Goal: Task Accomplishment & Management: Complete application form

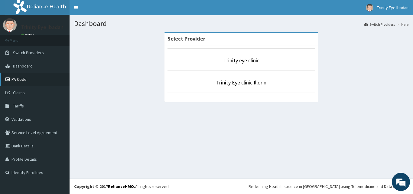
click at [27, 79] on link "PA Code" at bounding box center [35, 79] width 70 height 13
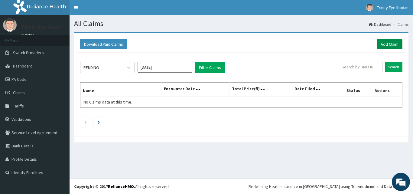
click at [385, 43] on link "Add Claim" at bounding box center [390, 44] width 26 height 10
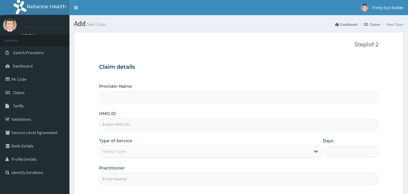
click at [173, 123] on input "HMO ID" at bounding box center [239, 124] width 280 height 12
type input "Trinity eye clinic"
click at [161, 120] on input "HMO ID" at bounding box center [239, 124] width 280 height 12
paste input "RET/14388/A"
type input "RET/14388/A"
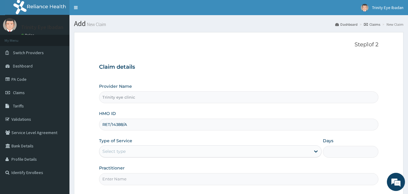
click at [198, 137] on div "Provider Name Trinity eye clinic HMO ID RET/14388/A Type of Service Select type…" at bounding box center [239, 134] width 280 height 102
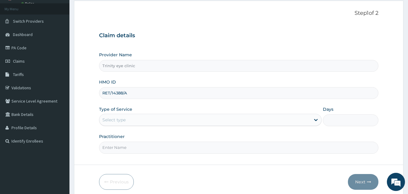
scroll to position [57, 0]
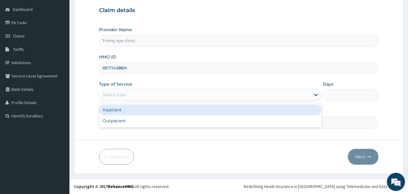
click at [190, 96] on div "Select type" at bounding box center [204, 95] width 211 height 10
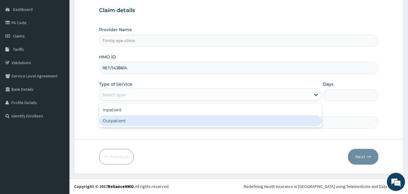
click at [184, 122] on div "Outpatient" at bounding box center [210, 120] width 223 height 11
type input "1"
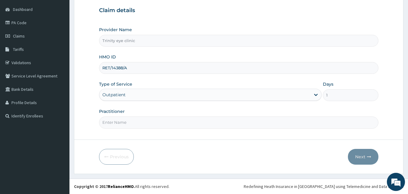
click at [181, 127] on input "Practitioner" at bounding box center [239, 122] width 280 height 12
type input "dr [PERSON_NAME]"
click at [360, 153] on button "Next" at bounding box center [363, 157] width 31 height 16
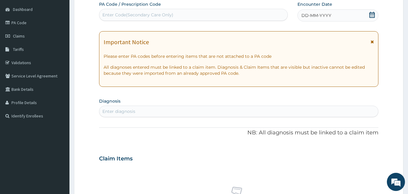
scroll to position [0, 0]
click at [183, 12] on div "Enter Code(Secondary Care Only)" at bounding box center [193, 15] width 189 height 10
paste input "PA/6B8F3E"
type input "PA/6B8F3E"
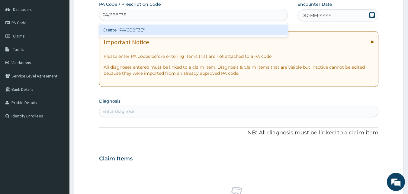
click at [184, 29] on div "Create "PA/6B8F3E"" at bounding box center [193, 29] width 189 height 11
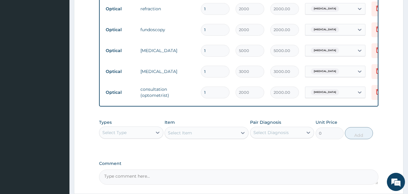
scroll to position [343, 0]
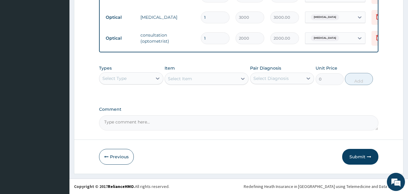
drag, startPoint x: 365, startPoint y: 154, endPoint x: 326, endPoint y: 148, distance: 39.4
click at [364, 154] on button "Submit" at bounding box center [360, 157] width 36 height 16
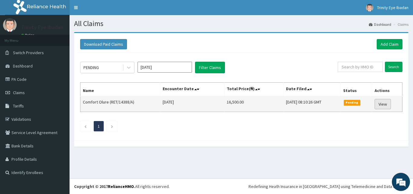
click at [387, 107] on link "View" at bounding box center [382, 104] width 16 height 10
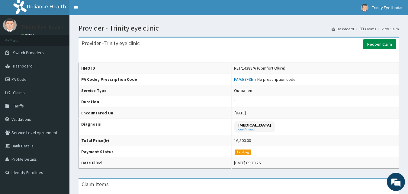
click at [373, 42] on link "Reopen Claim" at bounding box center [380, 44] width 33 height 10
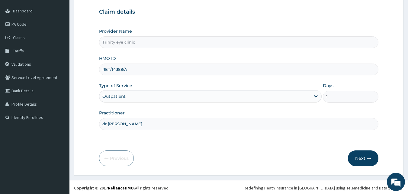
scroll to position [57, 0]
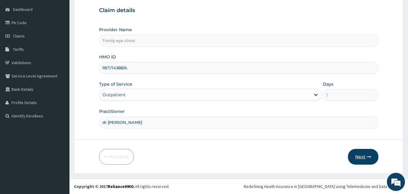
click at [366, 157] on button "Next" at bounding box center [363, 157] width 31 height 16
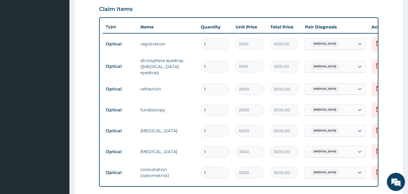
scroll to position [238, 0]
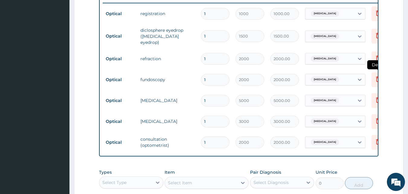
click at [375, 76] on icon at bounding box center [378, 78] width 7 height 7
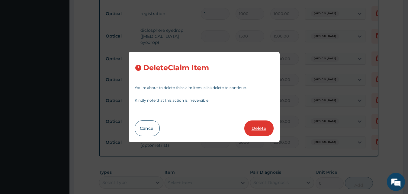
click at [263, 127] on button "Delete" at bounding box center [259, 128] width 29 height 16
type input "5000"
type input "5000.00"
type input "3000"
type input "3000.00"
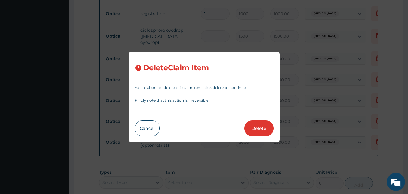
type input "2000"
type input "2000.00"
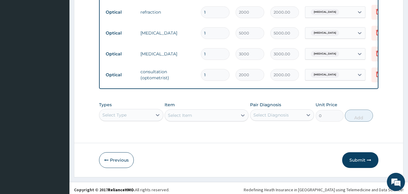
scroll to position [289, 0]
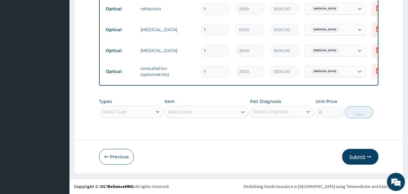
click at [363, 152] on button "Submit" at bounding box center [360, 157] width 36 height 16
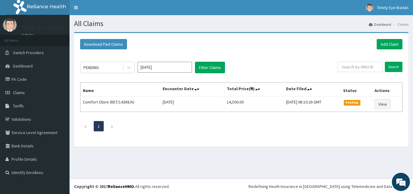
click at [109, 73] on div "PENDING [DATE] Filter Claims Search Name Encounter Date Total Price(₦) Date Fil…" at bounding box center [241, 95] width 328 height 85
click at [107, 72] on div "PENDING" at bounding box center [101, 68] width 42 height 10
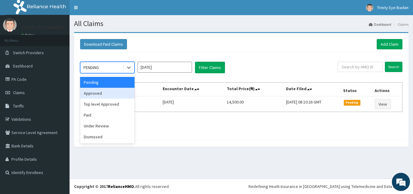
click at [109, 96] on div "Approved" at bounding box center [107, 93] width 54 height 11
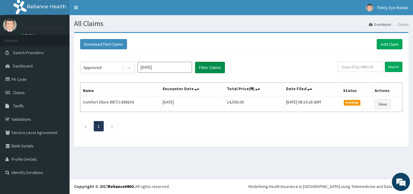
click at [211, 66] on button "Filter Claims" at bounding box center [210, 67] width 30 height 11
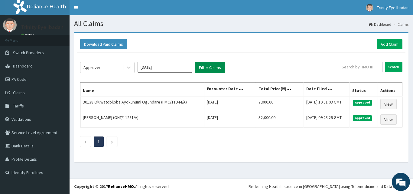
click at [211, 66] on button "Filter Claims" at bounding box center [210, 67] width 30 height 11
click at [109, 64] on div "Approved" at bounding box center [101, 68] width 42 height 10
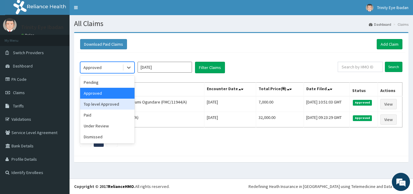
click at [107, 104] on div "Top level Approved" at bounding box center [107, 104] width 54 height 11
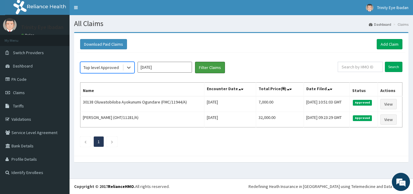
click at [209, 73] on div "option Top level Approved, selected. Select is focused ,type to refine list, pr…" at bounding box center [241, 103] width 328 height 100
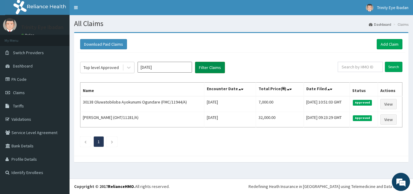
click at [208, 68] on button "Filter Claims" at bounding box center [210, 67] width 30 height 11
